Goal: Information Seeking & Learning: Learn about a topic

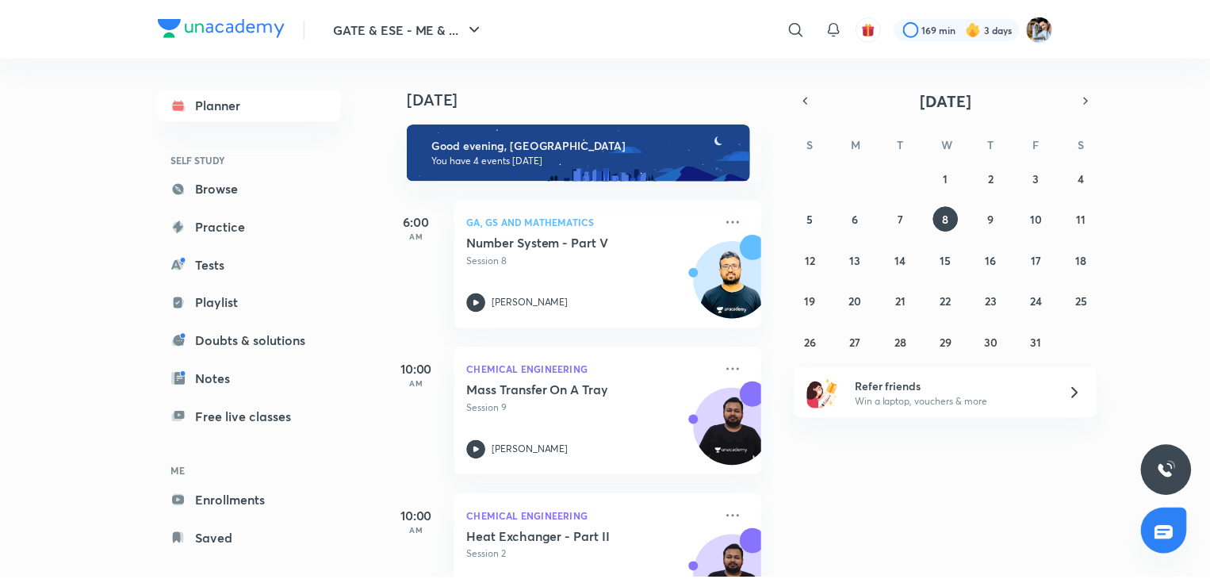
scroll to position [216, 0]
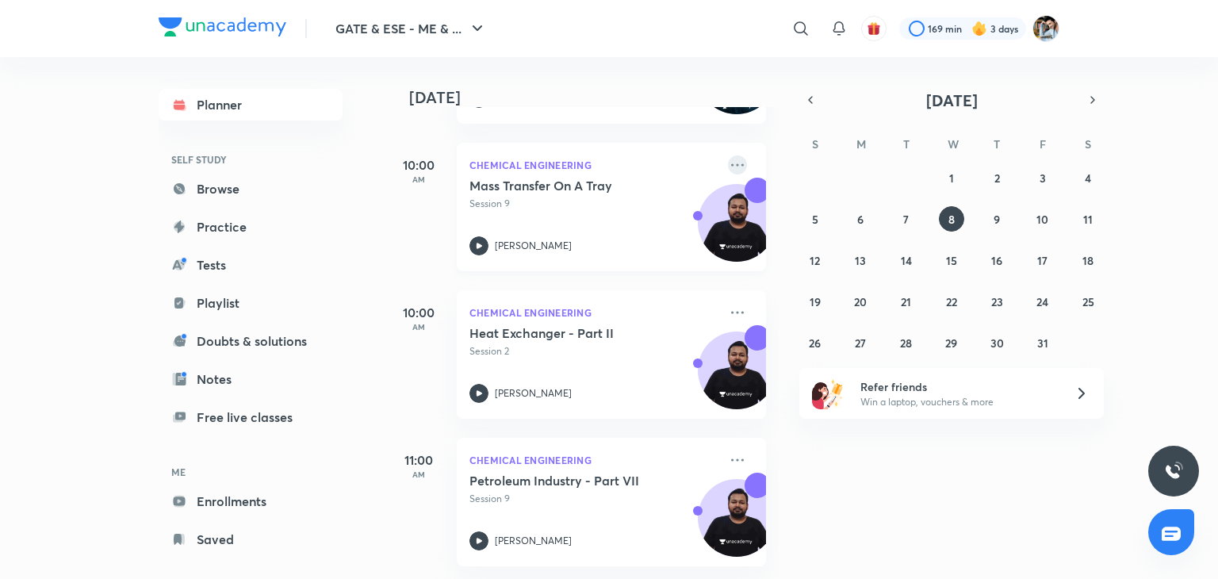
click at [728, 156] on icon at bounding box center [737, 164] width 19 height 19
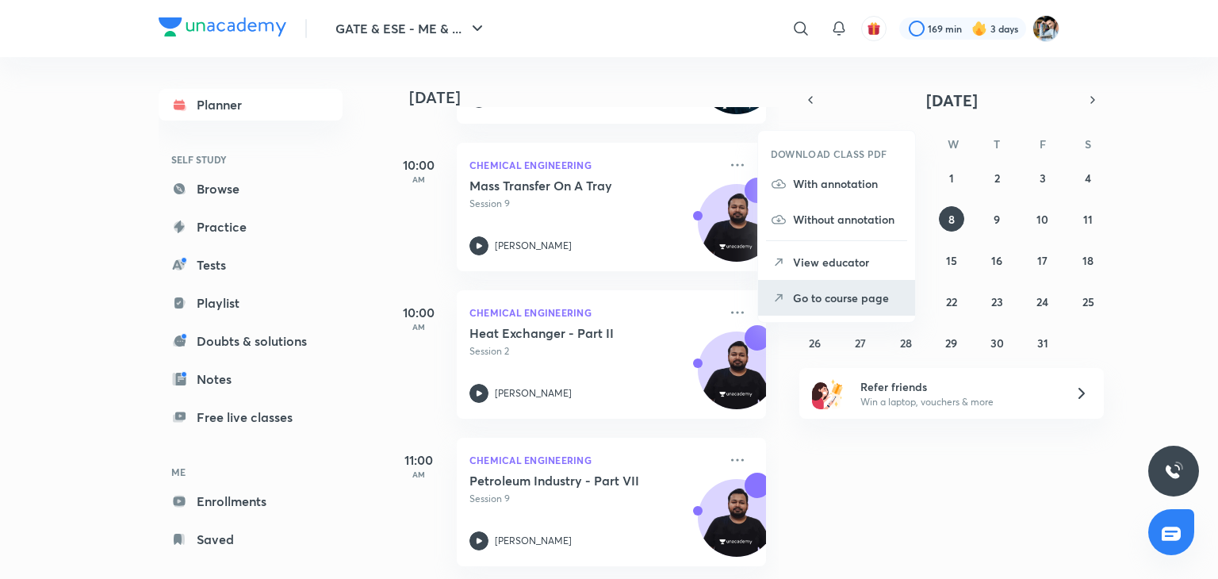
click at [839, 297] on p "Go to course page" at bounding box center [847, 297] width 109 height 17
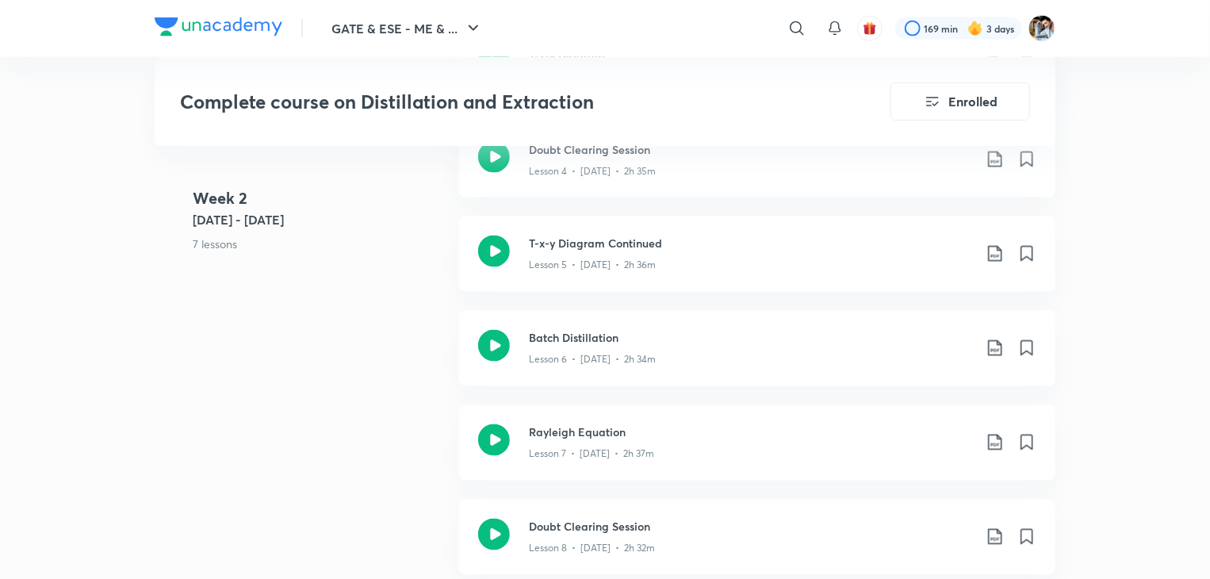
scroll to position [1348, 0]
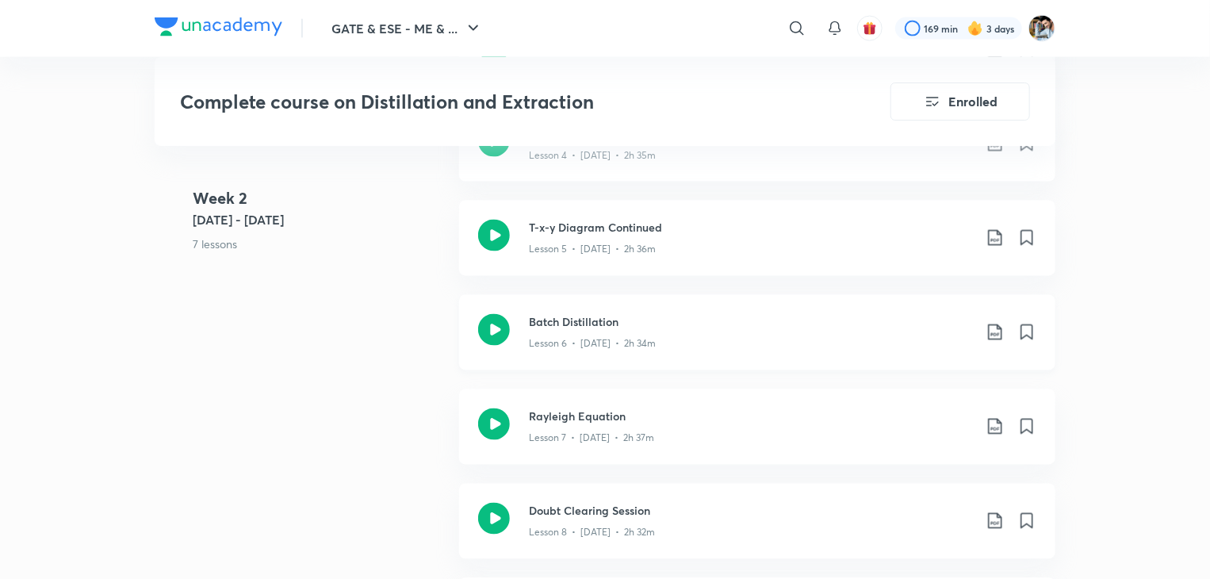
click at [697, 340] on div "Lesson 6 • [DATE] • 2h 34m" at bounding box center [751, 341] width 444 height 21
click at [663, 430] on div "Lesson 7 • [DATE] • 2h 37m" at bounding box center [751, 435] width 444 height 21
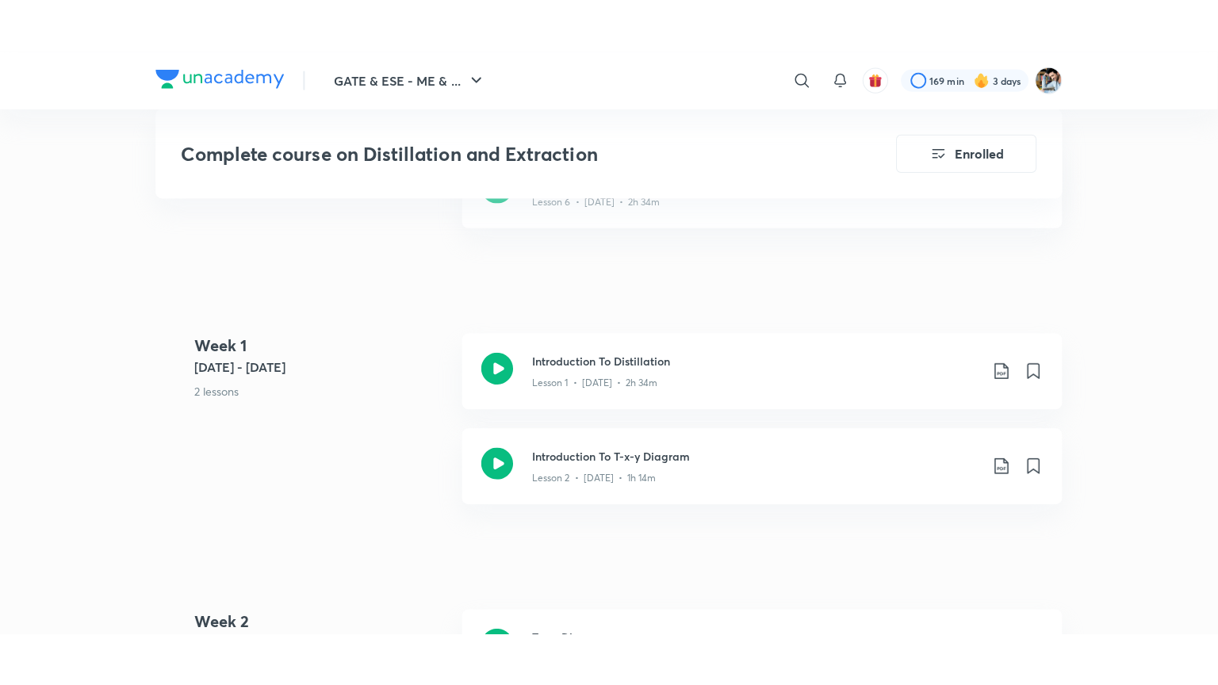
scroll to position [793, 0]
